Goal: Find specific page/section: Find specific page/section

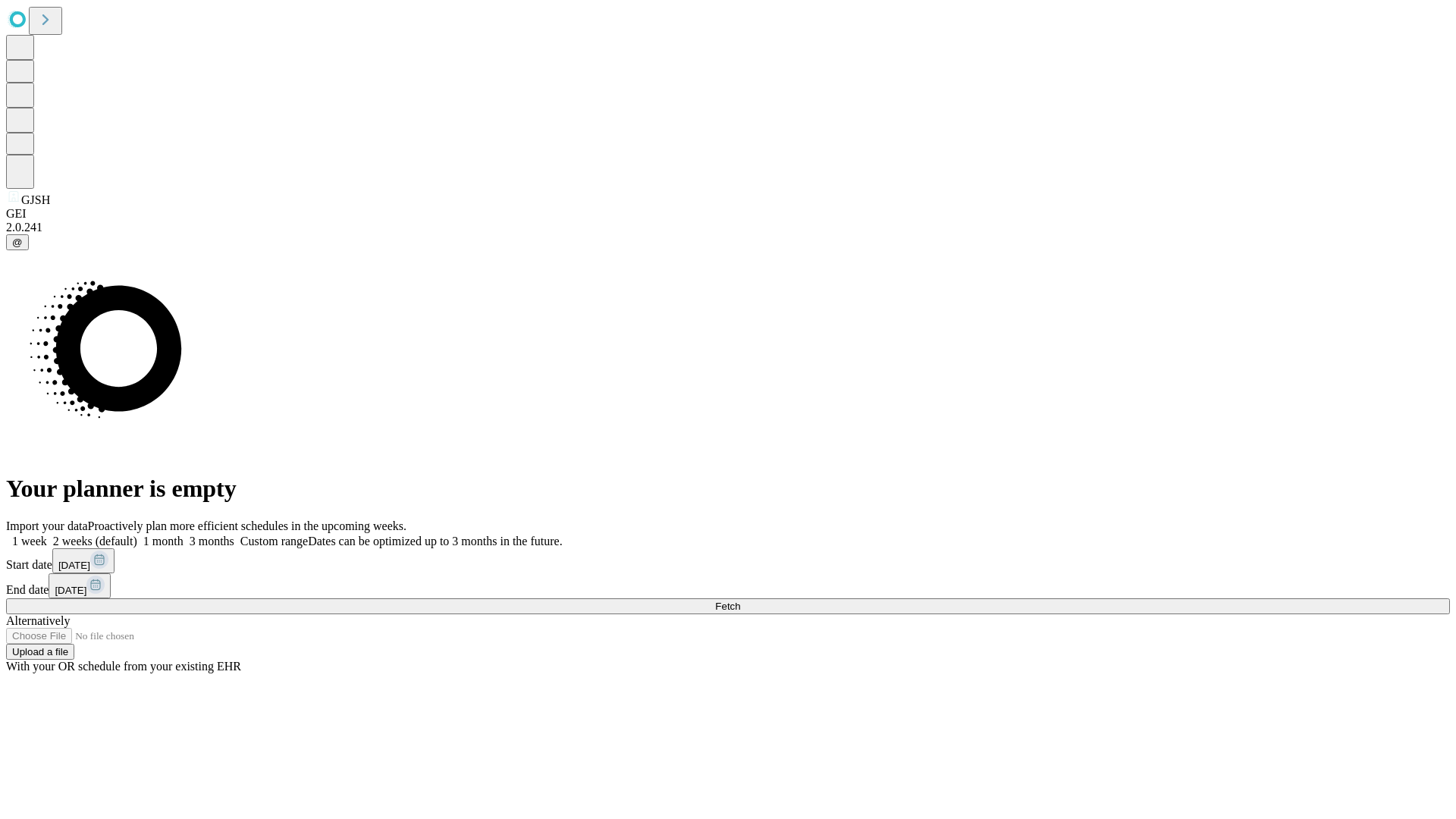
click at [741, 600] on span "Fetch" at bounding box center [728, 606] width 25 height 12
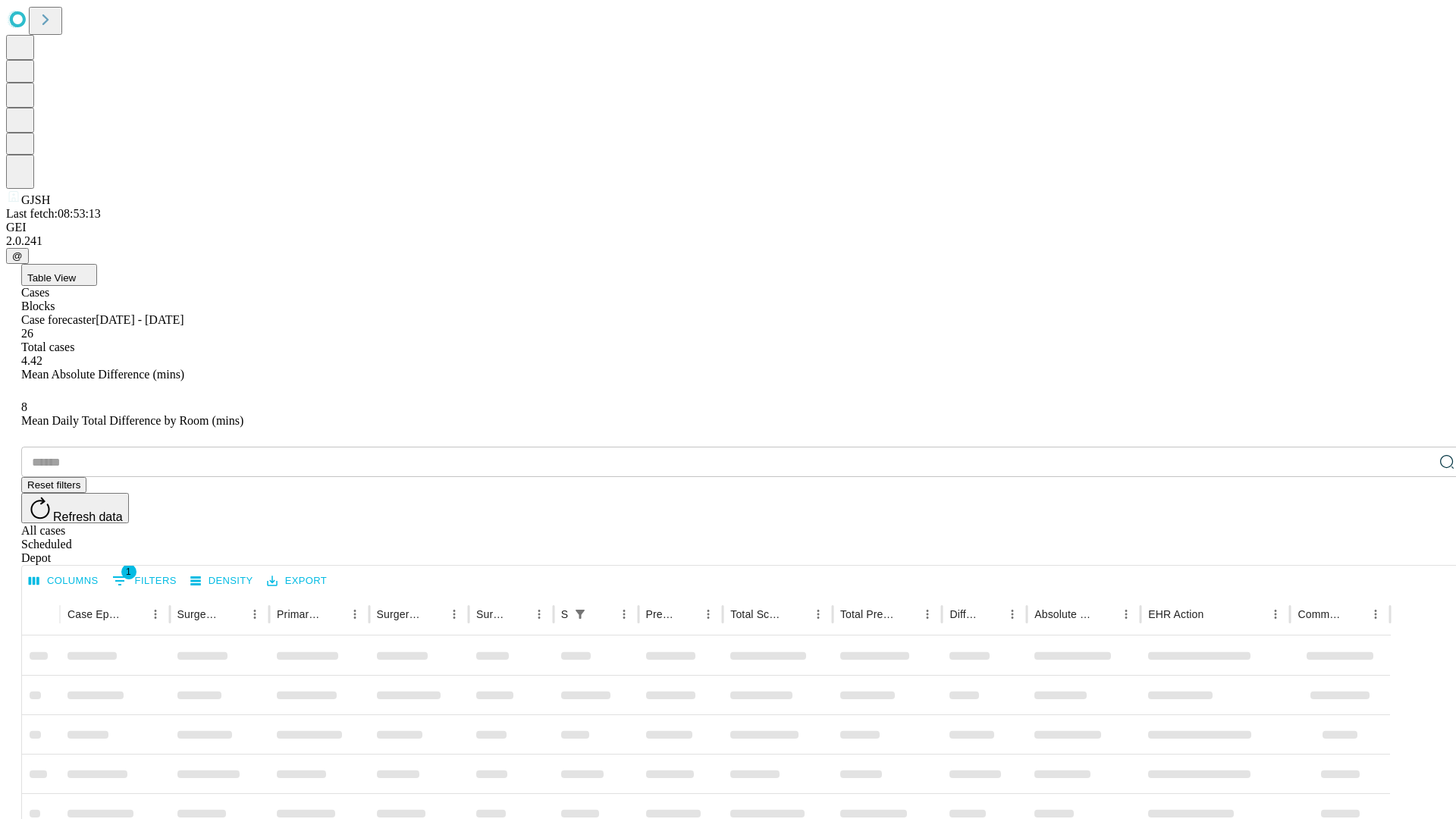
click at [1416, 551] on div "Depot" at bounding box center [743, 558] width 1444 height 14
click at [1294, 524] on div "All cases" at bounding box center [743, 531] width 1444 height 14
